Goal: Find specific page/section: Find specific page/section

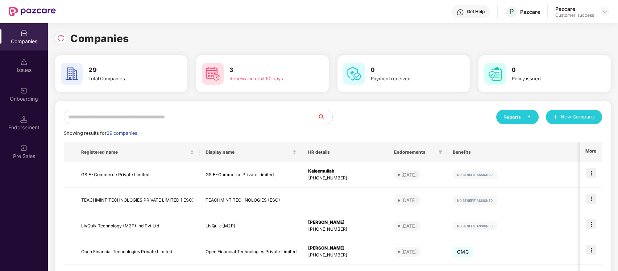
click at [190, 115] on input "text" at bounding box center [191, 117] width 254 height 15
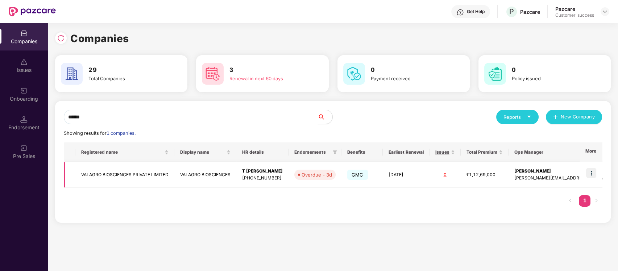
type input "******"
click at [594, 172] on img at bounding box center [592, 173] width 10 height 10
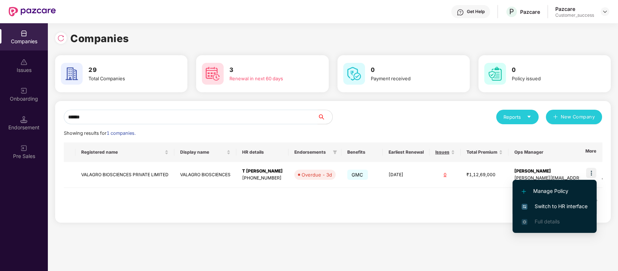
click at [568, 202] on span "Switch to HR interface" at bounding box center [555, 206] width 66 height 8
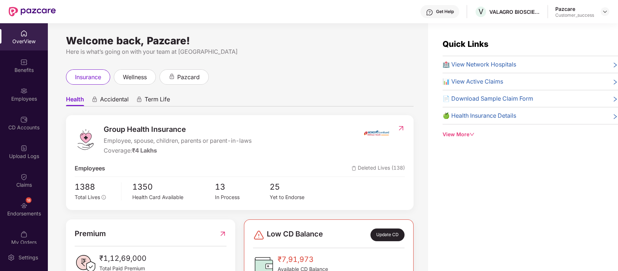
click at [32, 95] on div "Employees" at bounding box center [24, 98] width 48 height 7
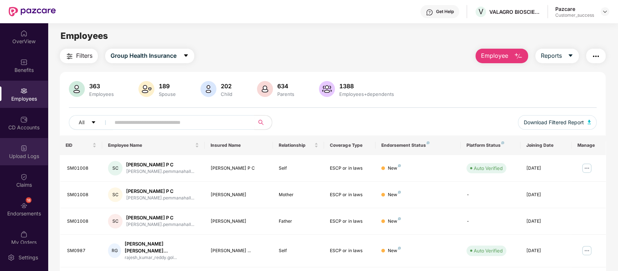
click at [18, 152] on div "Upload Logs" at bounding box center [24, 155] width 48 height 7
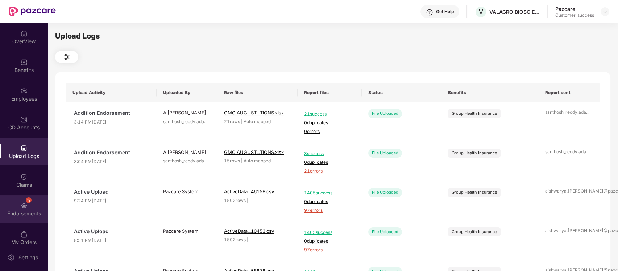
click at [8, 201] on div "18 Endorsements" at bounding box center [24, 208] width 48 height 27
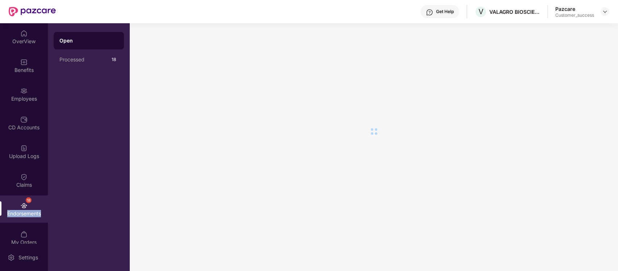
click at [8, 201] on div "18 Endorsements" at bounding box center [24, 208] width 48 height 27
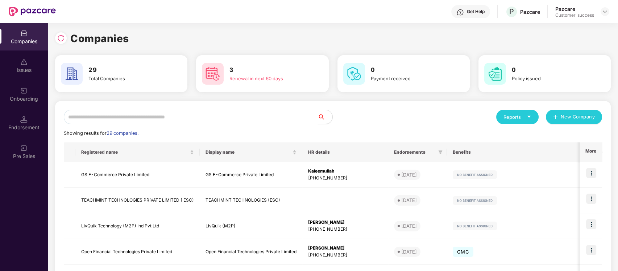
click at [182, 115] on input "text" at bounding box center [191, 117] width 254 height 15
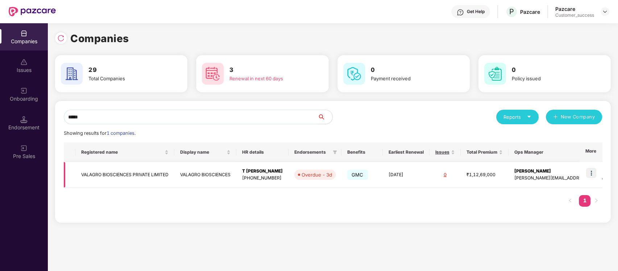
type input "*****"
click at [133, 172] on td "VALAGRO BIOSCIENCES PRIVATE LIMITED" at bounding box center [124, 175] width 99 height 26
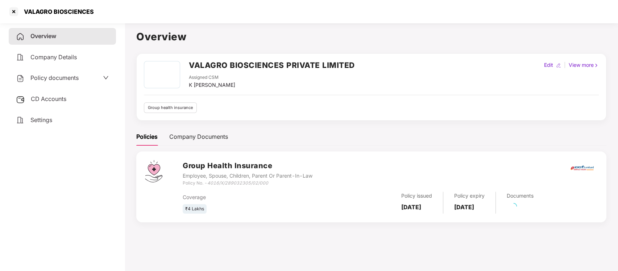
click at [31, 118] on span "Settings" at bounding box center [41, 119] width 22 height 7
